Goal: Task Accomplishment & Management: Use online tool/utility

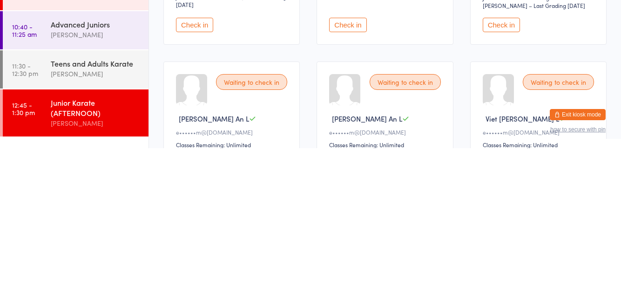
scroll to position [367, 0]
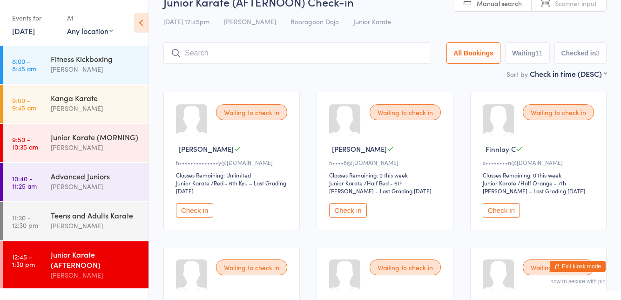
scroll to position [0, 0]
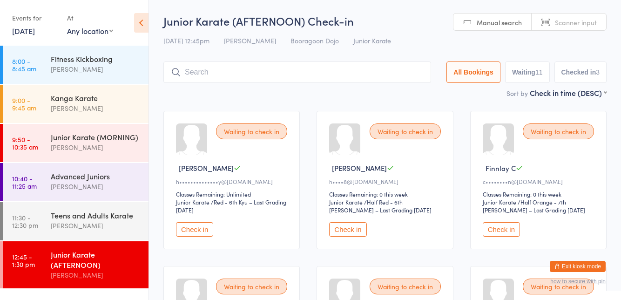
click at [352, 231] on button "Check in" at bounding box center [347, 229] width 37 height 14
click at [412, 53] on div "Junior Karate (AFTERNOON) Check-in [DATE] 12:45pm [PERSON_NAME] Booragoon Dojo …" at bounding box center [384, 50] width 443 height 74
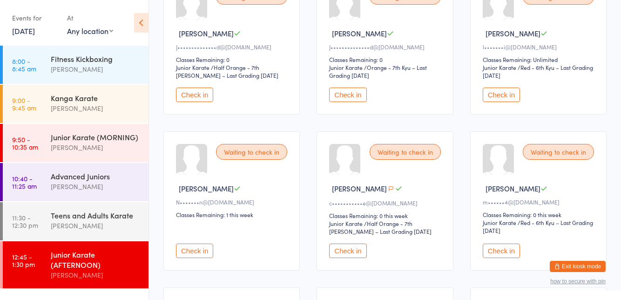
scroll to position [294, 0]
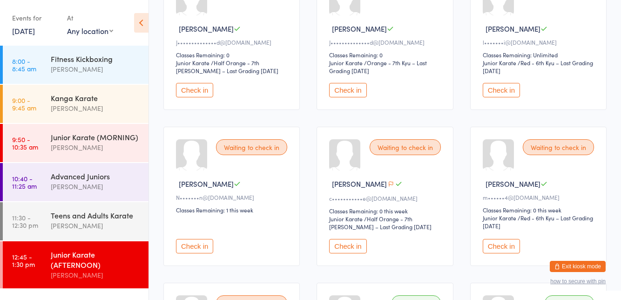
click at [504, 247] on button "Check in" at bounding box center [501, 246] width 37 height 14
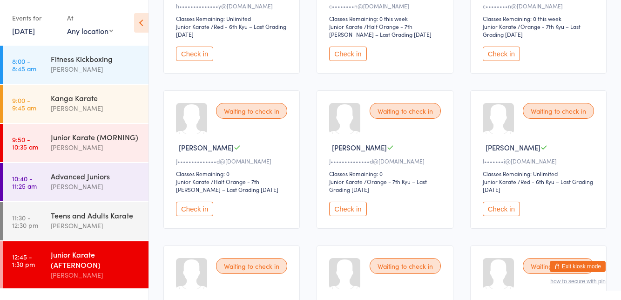
scroll to position [0, 0]
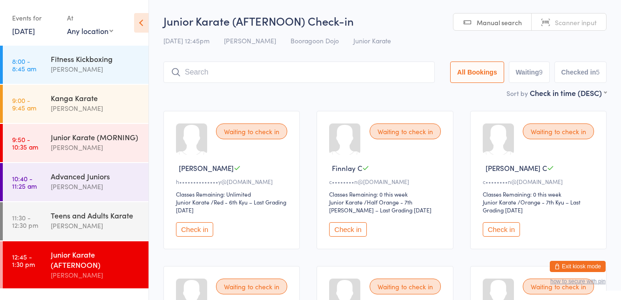
click at [196, 241] on div "Waiting to check in [PERSON_NAME] B h••••••••••••••y@[DOMAIN_NAME] Classes Rema…" at bounding box center [231, 180] width 136 height 138
click at [196, 232] on button "Check in" at bounding box center [194, 229] width 37 height 14
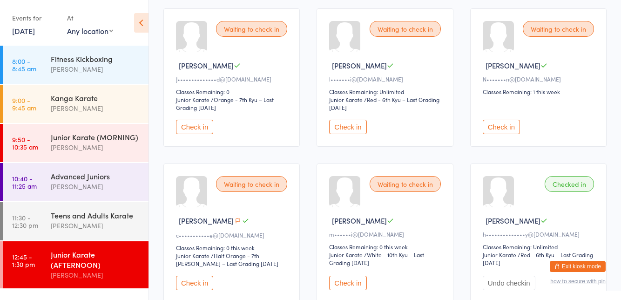
scroll to position [260, 0]
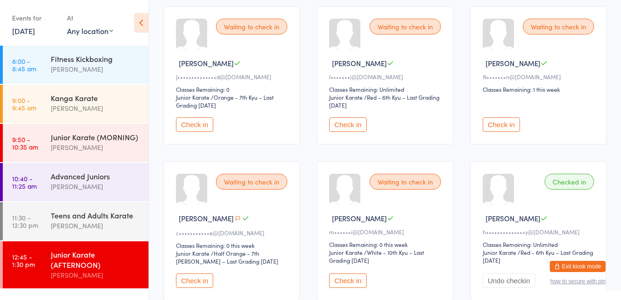
click at [337, 277] on button "Check in" at bounding box center [347, 280] width 37 height 14
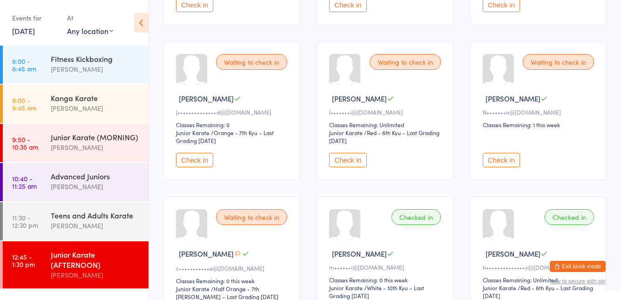
scroll to position [222, 0]
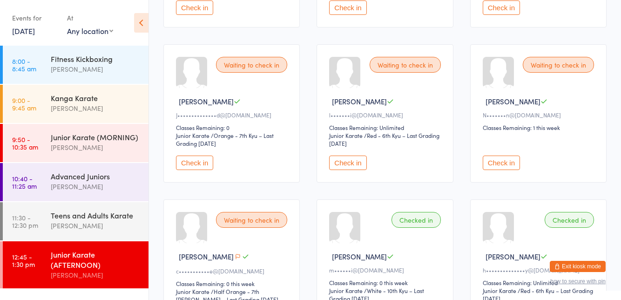
click at [193, 159] on button "Check in" at bounding box center [194, 162] width 37 height 14
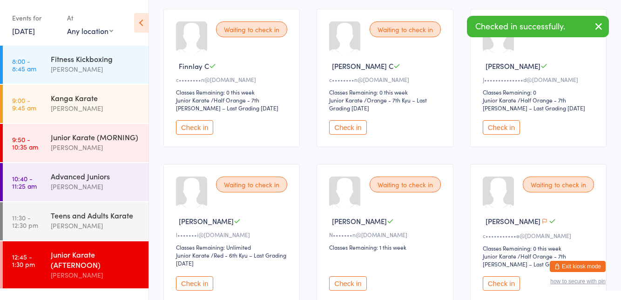
scroll to position [101, 0]
click at [499, 130] on button "Check in" at bounding box center [501, 128] width 37 height 14
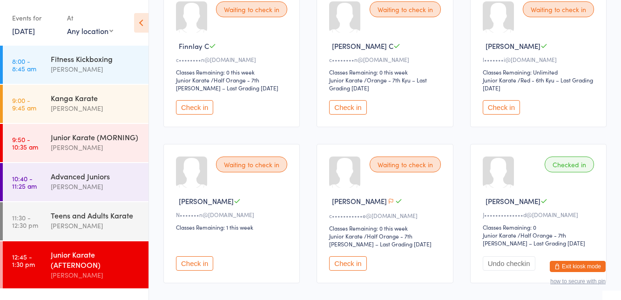
scroll to position [121, 0]
click at [347, 268] on button "Check in" at bounding box center [347, 263] width 37 height 14
click at [502, 104] on button "Check in" at bounding box center [501, 108] width 37 height 14
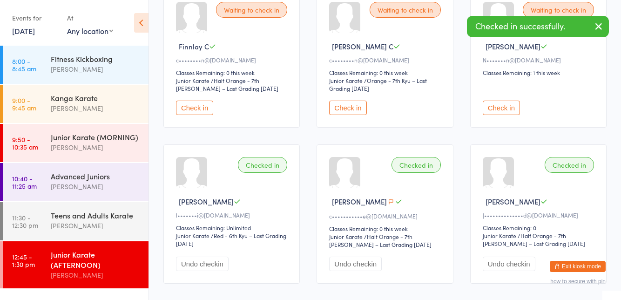
click at [502, 104] on button "Check in" at bounding box center [501, 108] width 37 height 14
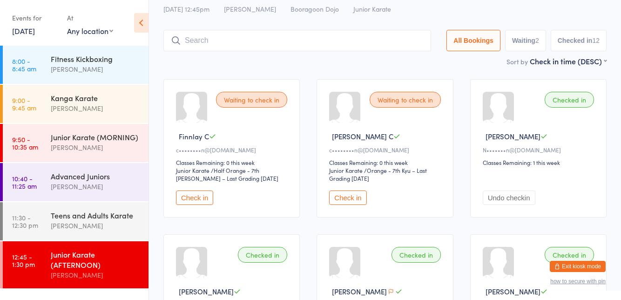
scroll to position [0, 0]
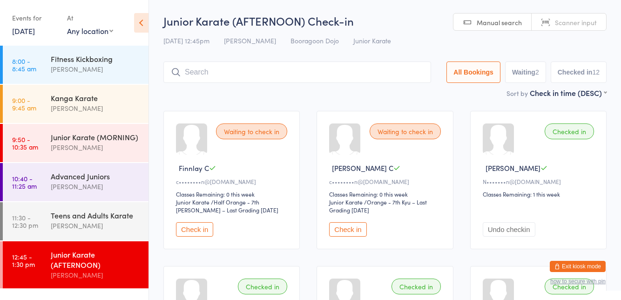
click at [340, 232] on button "Check in" at bounding box center [347, 229] width 37 height 14
